Goal: Transaction & Acquisition: Purchase product/service

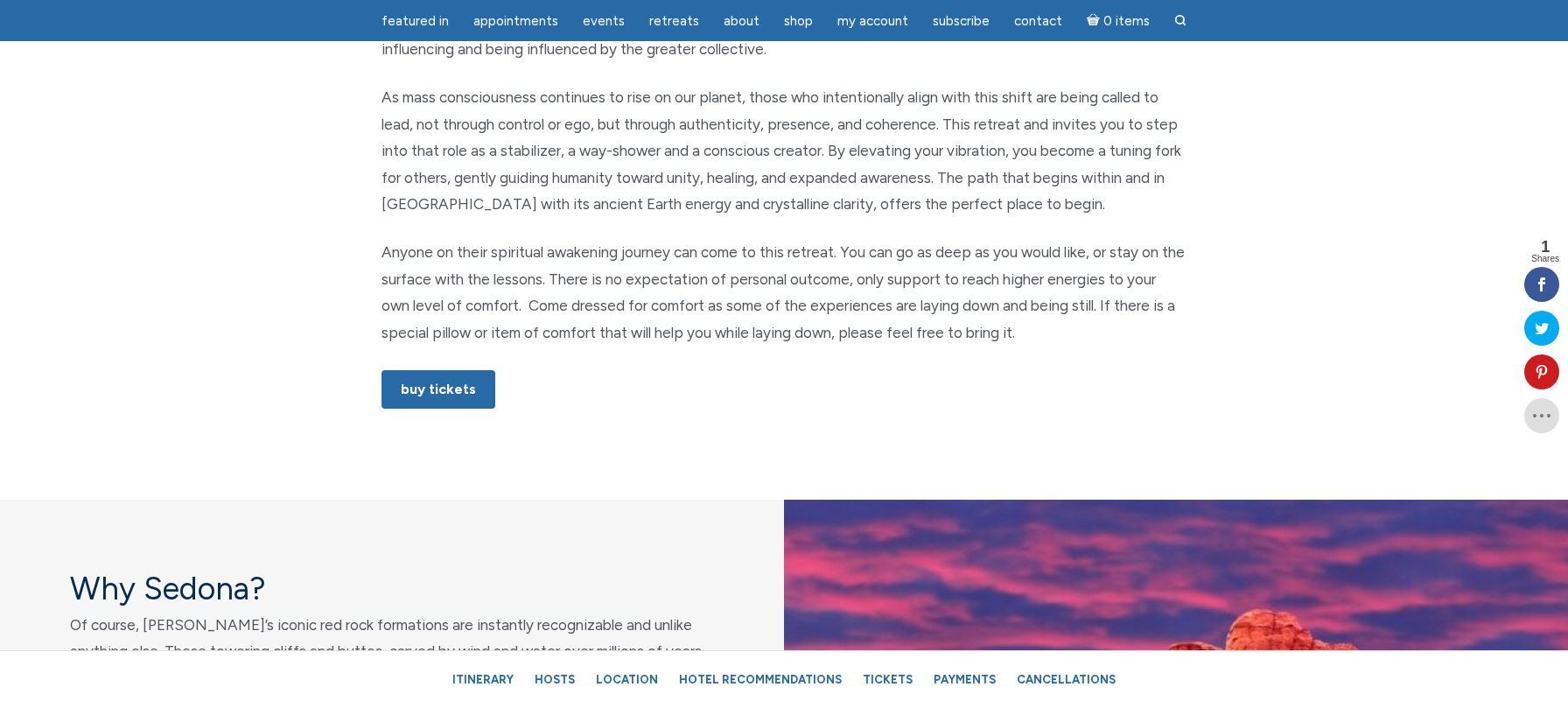
scroll to position [985, 0]
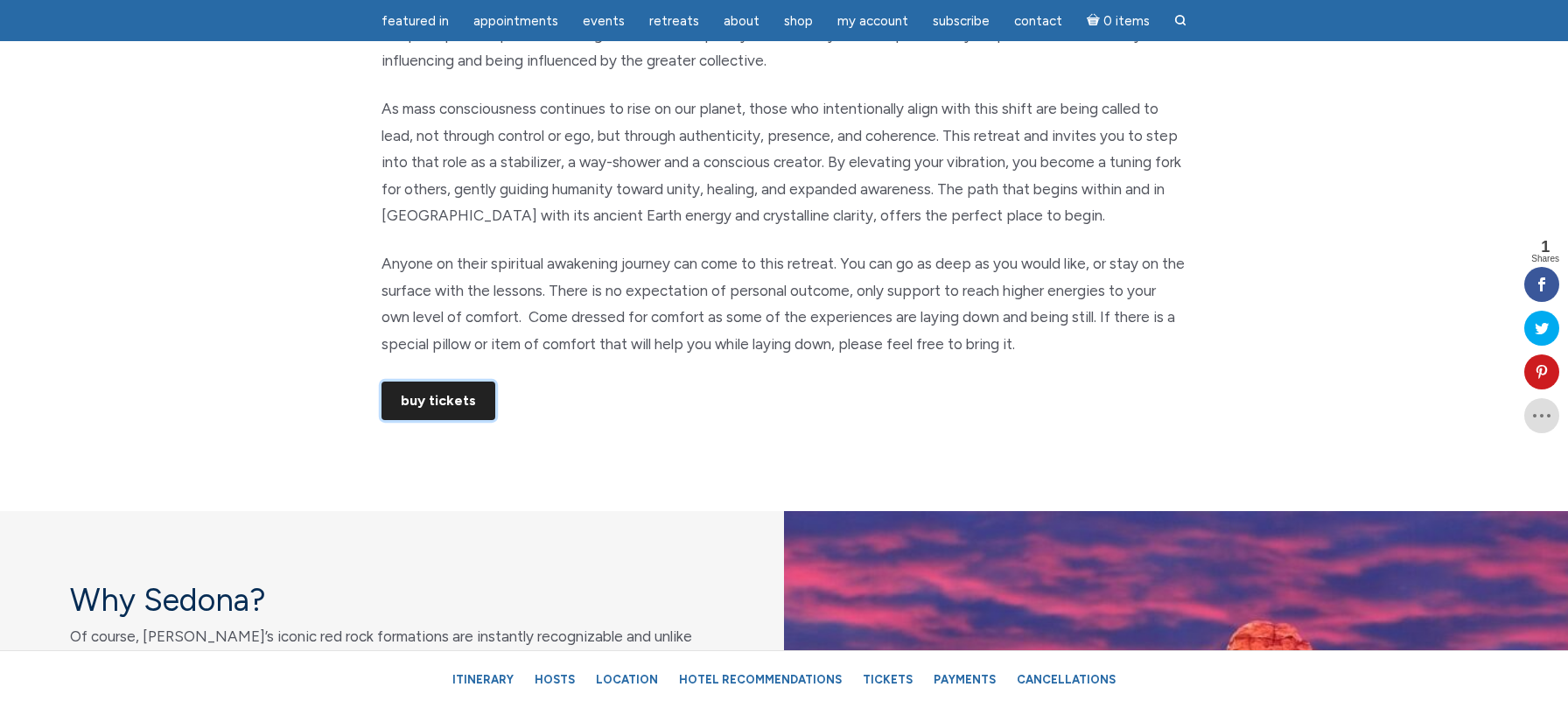
click at [452, 400] on link "Buy Tickets" at bounding box center [438, 401] width 113 height 38
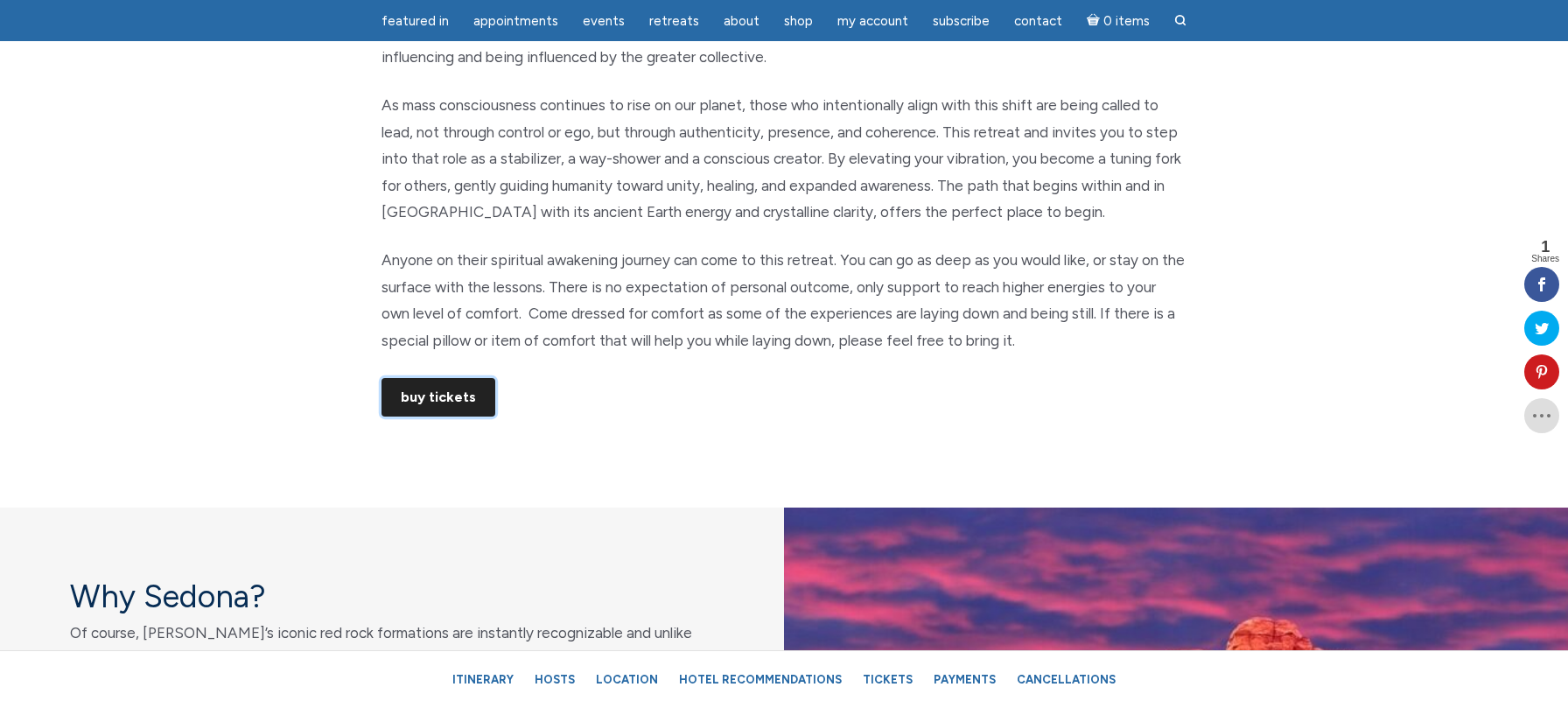
scroll to position [981, 0]
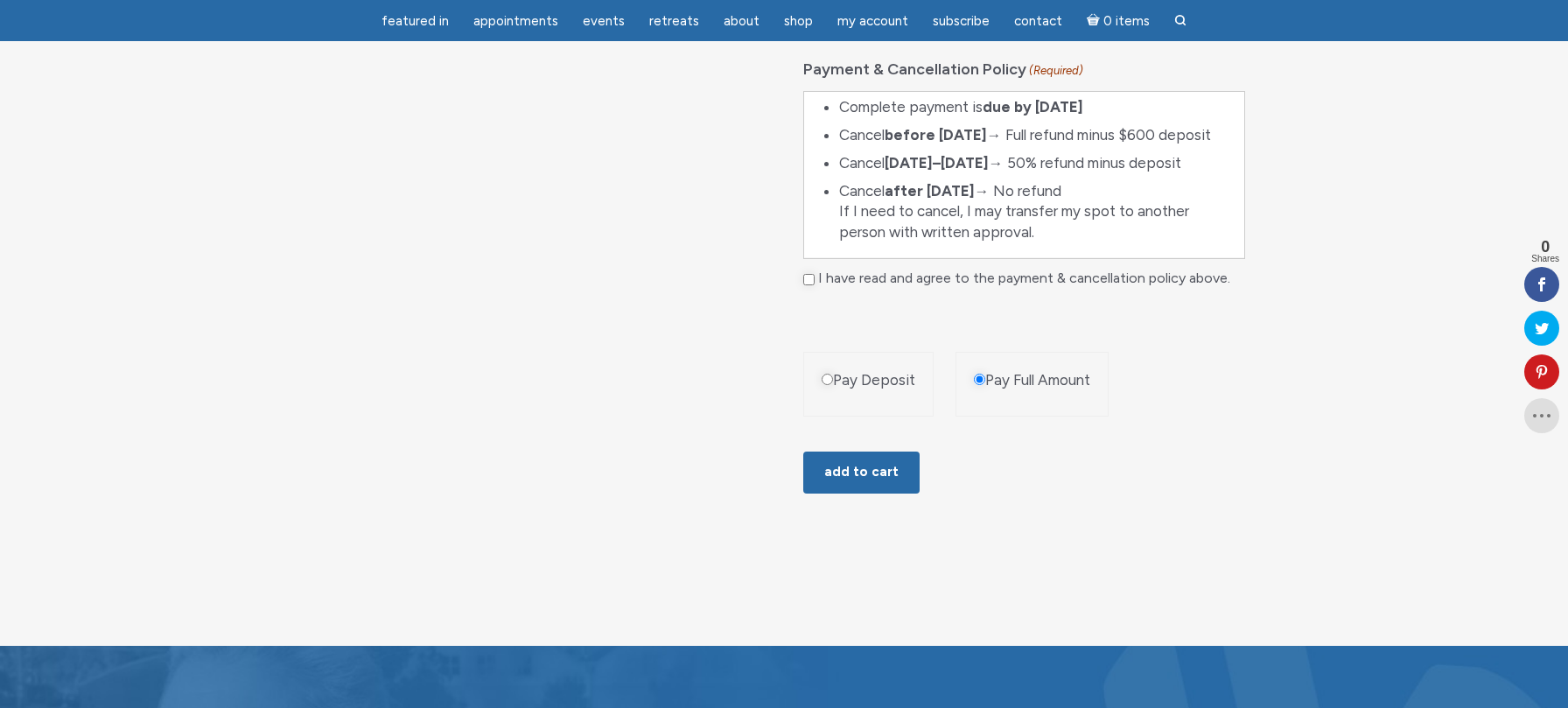
scroll to position [1266, 0]
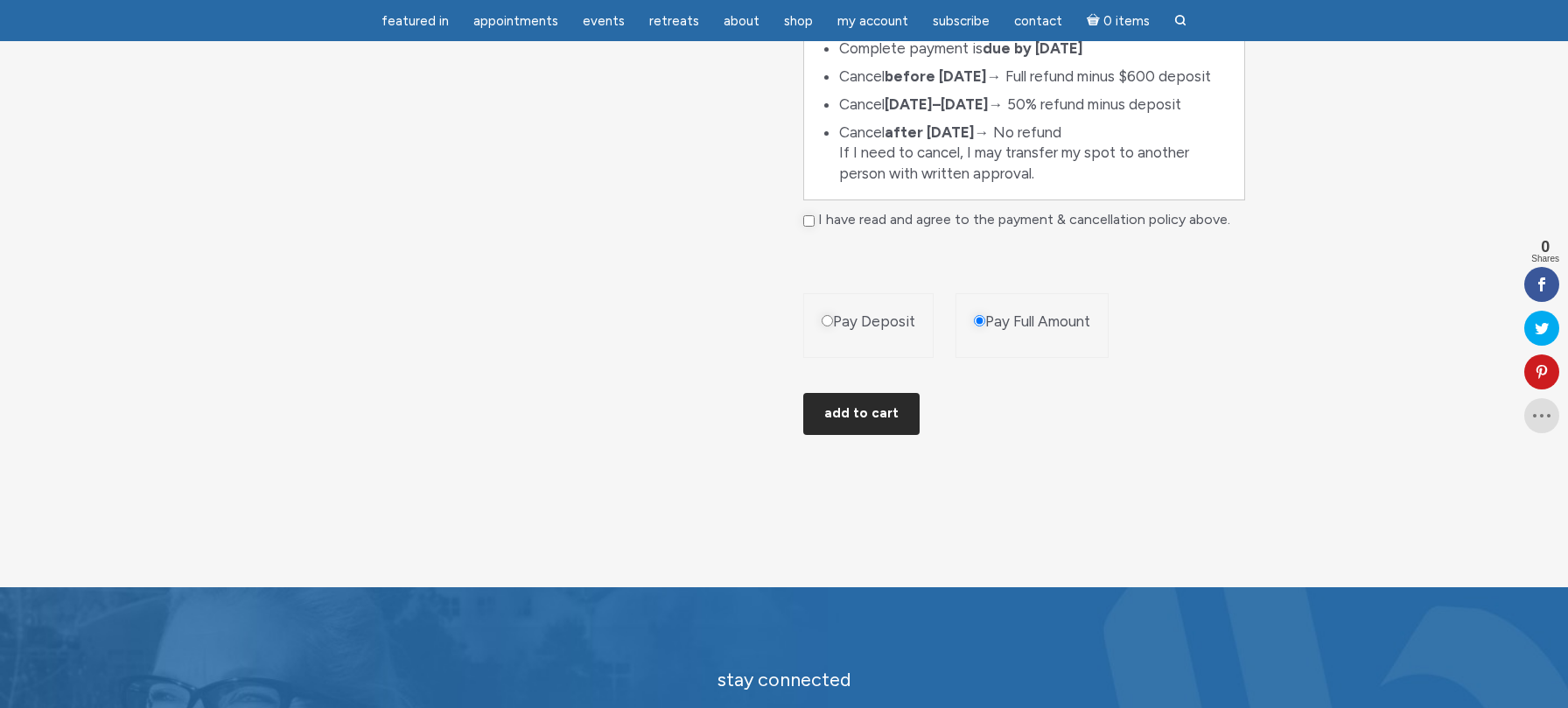
click at [894, 419] on button "Add to cart" at bounding box center [861, 414] width 116 height 42
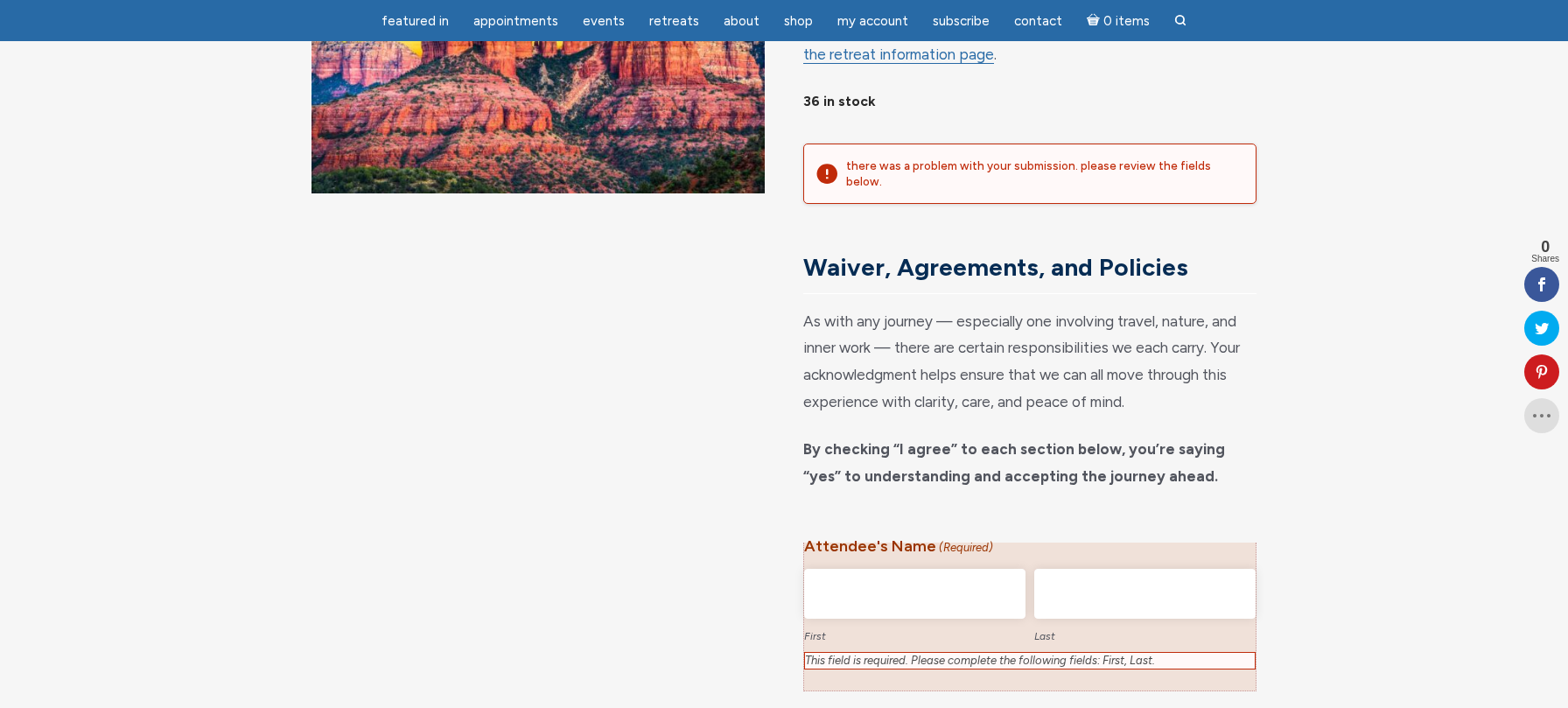
scroll to position [375, 0]
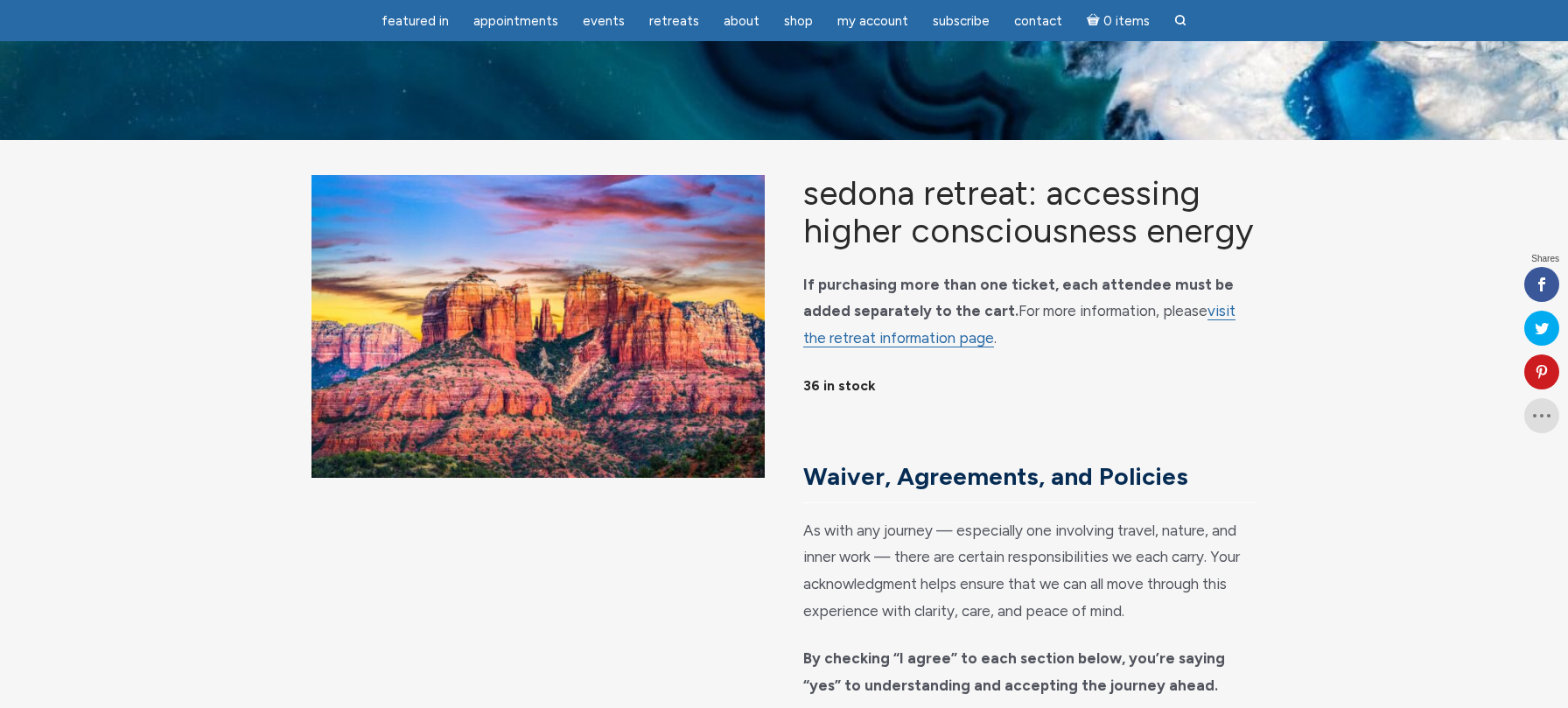
scroll to position [1324, 0]
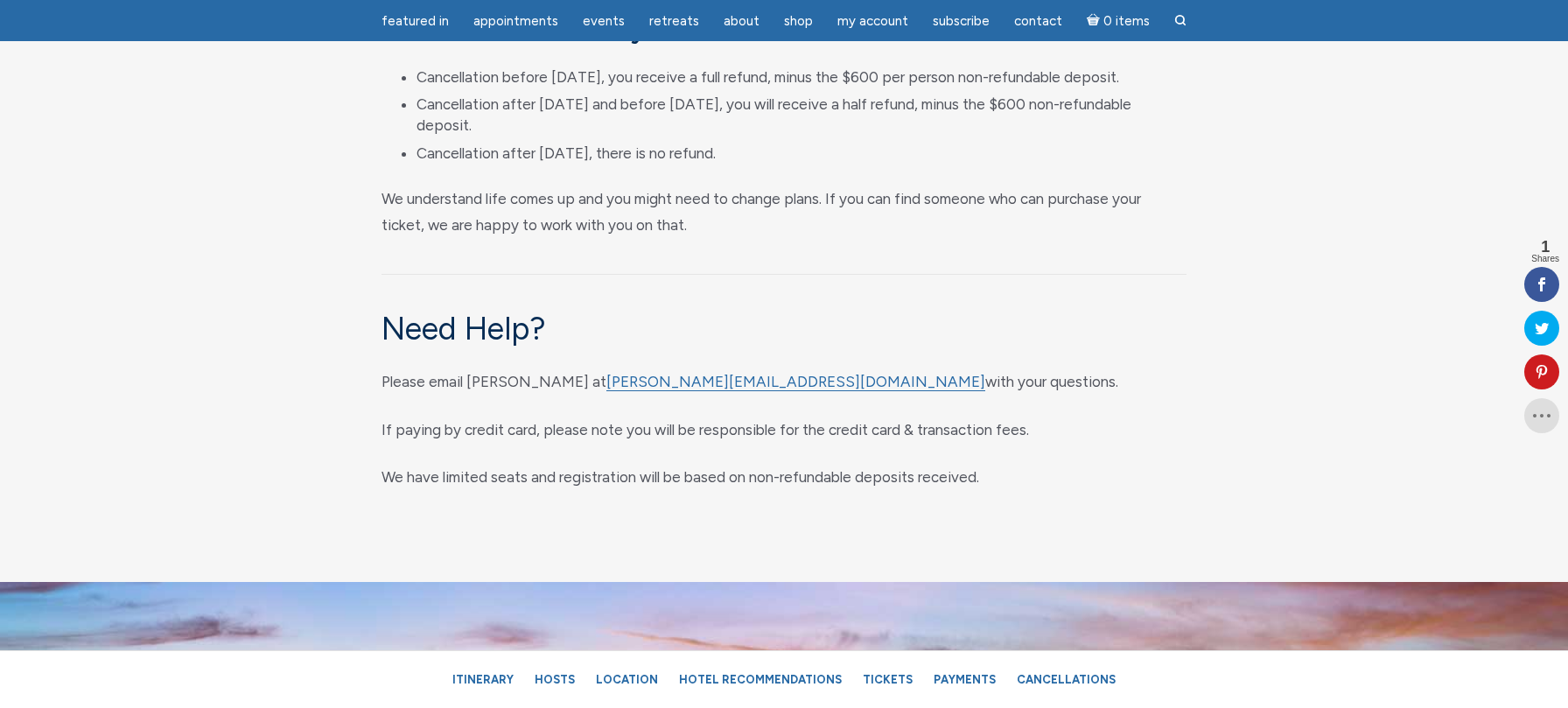
scroll to position [8820, 0]
